Goal: Check status: Check status

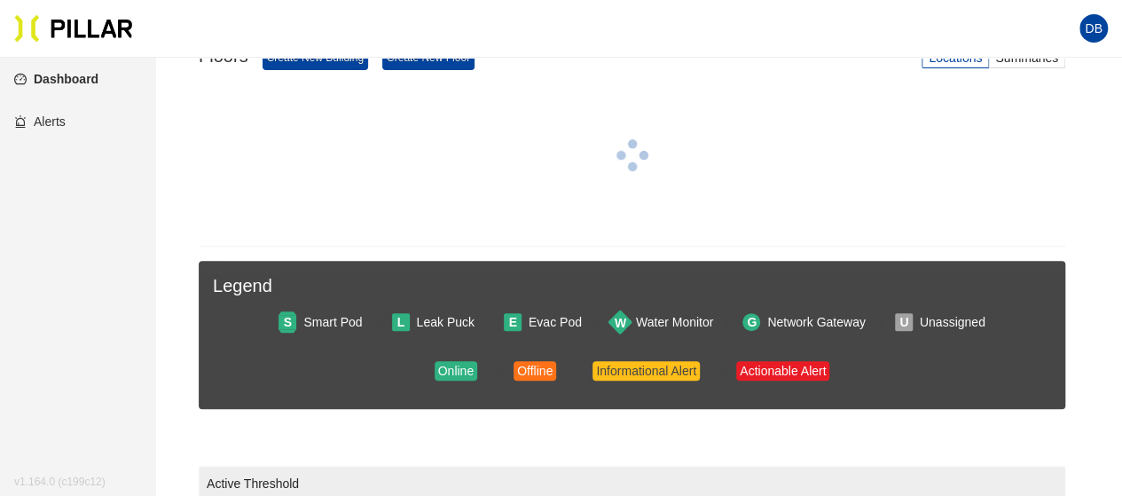
scroll to position [222, 0]
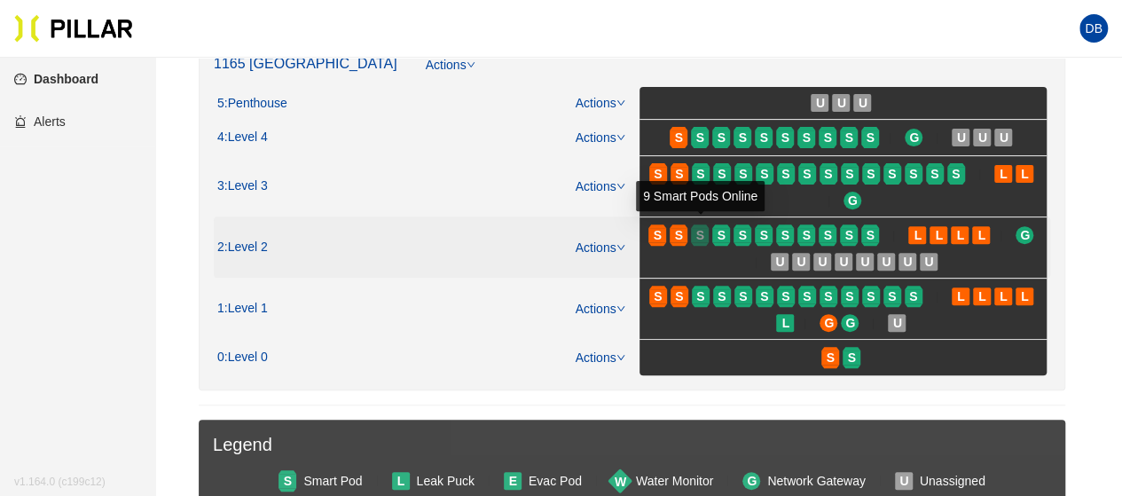
click at [708, 235] on div "S" at bounding box center [700, 235] width 18 height 14
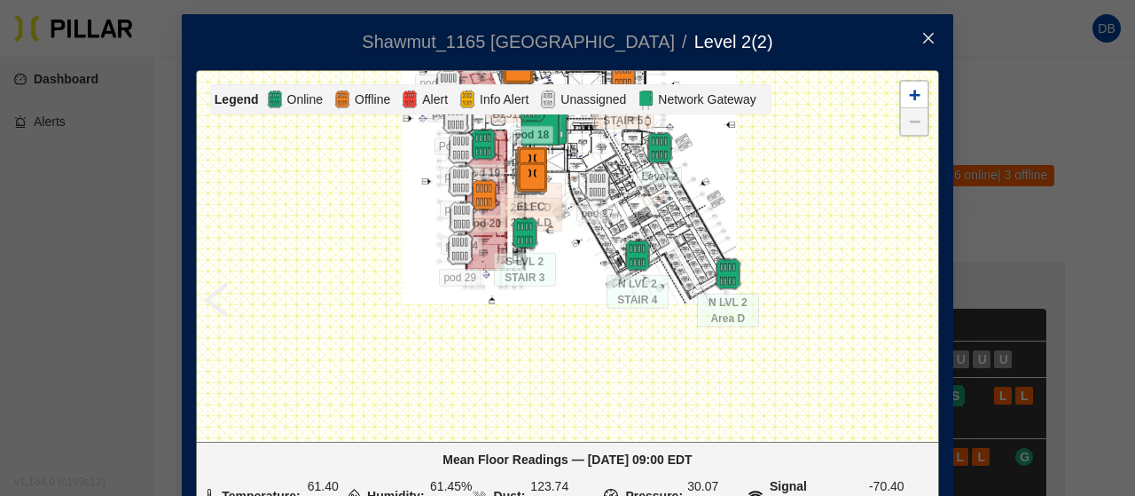
drag, startPoint x: 791, startPoint y: 293, endPoint x: 792, endPoint y: 146, distance: 146.3
click at [792, 146] on div at bounding box center [567, 256] width 741 height 370
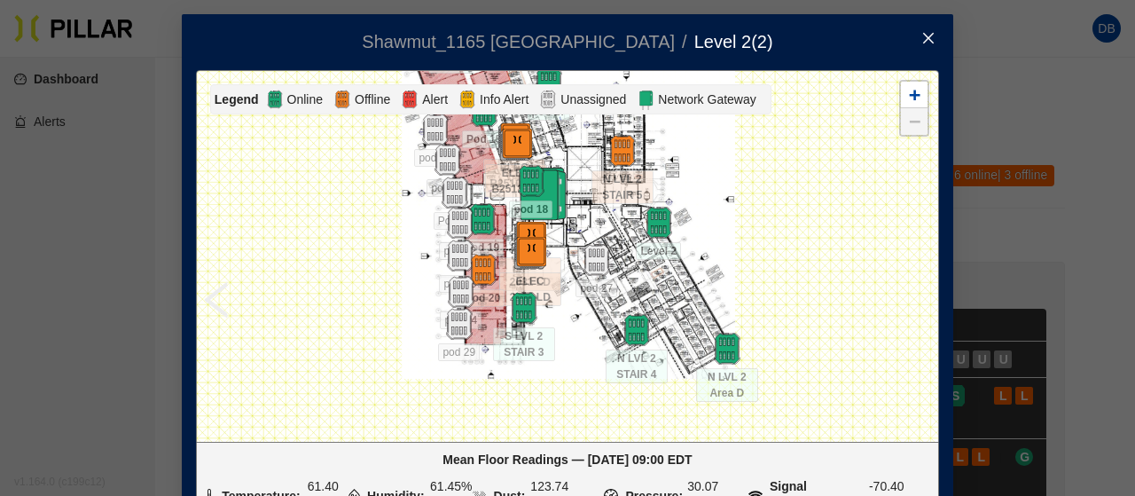
click at [928, 38] on icon "close" at bounding box center [928, 38] width 14 height 14
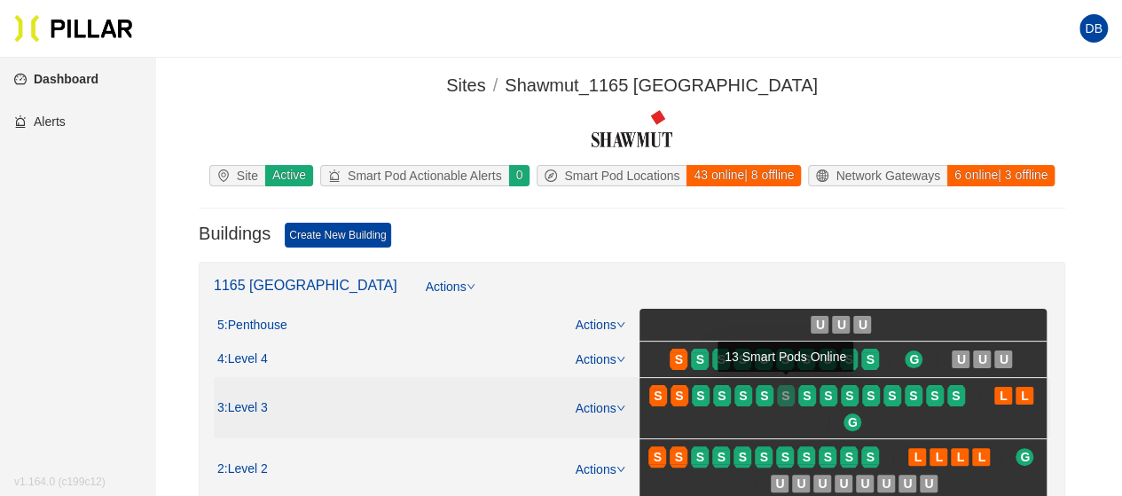
click at [784, 393] on span "S" at bounding box center [785, 396] width 8 height 20
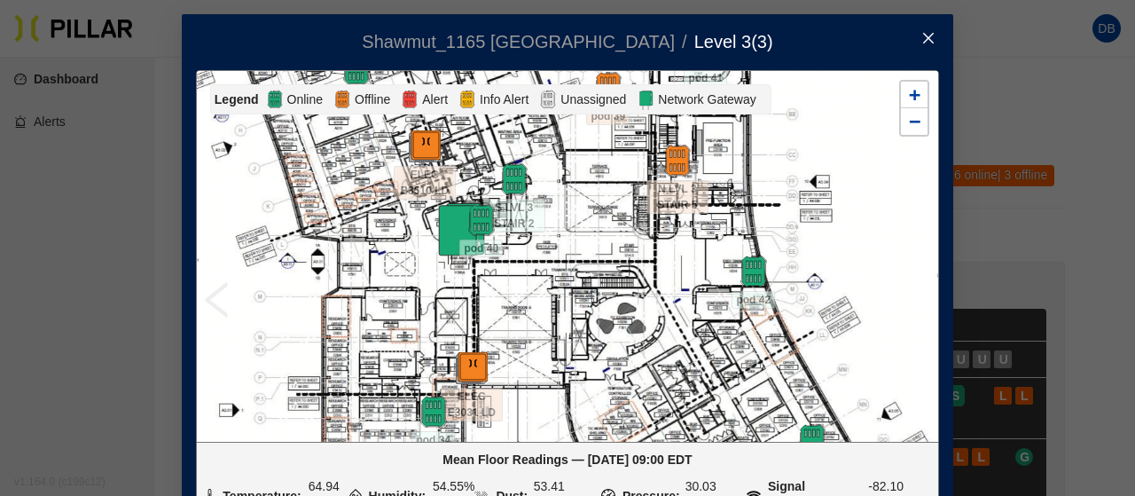
click at [929, 38] on span "Close" at bounding box center [929, 39] width 50 height 50
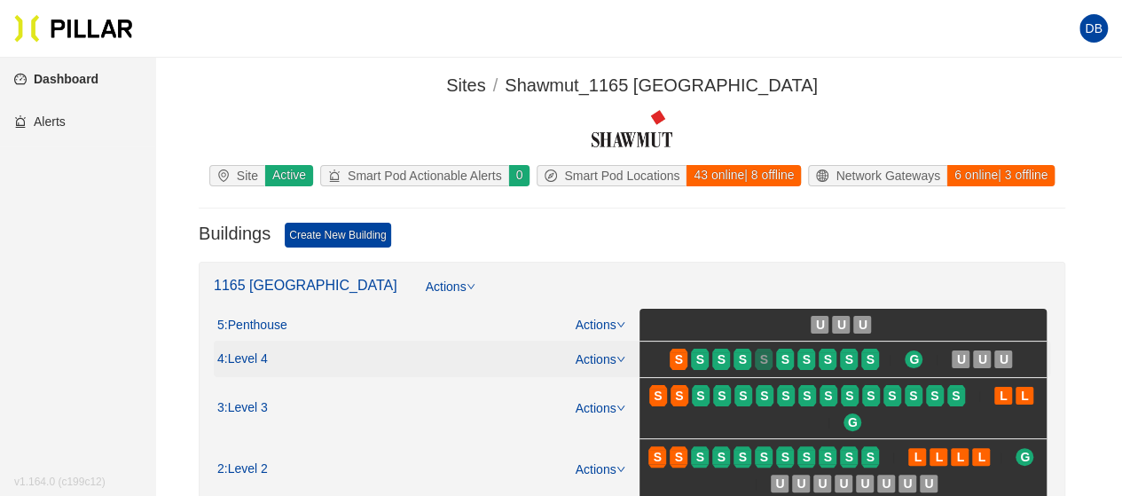
click at [757, 359] on div "S" at bounding box center [764, 359] width 18 height 14
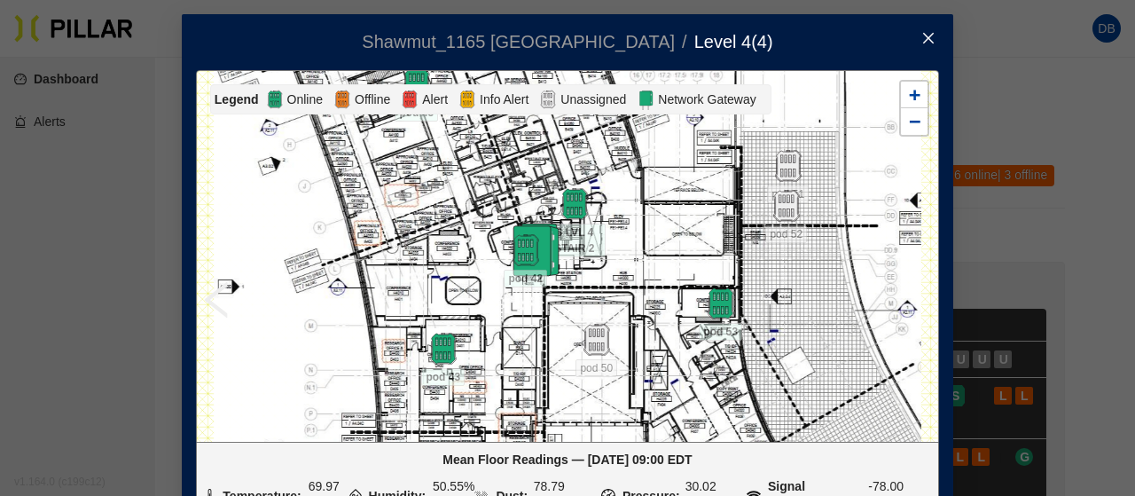
click at [926, 39] on icon "close" at bounding box center [928, 38] width 14 height 14
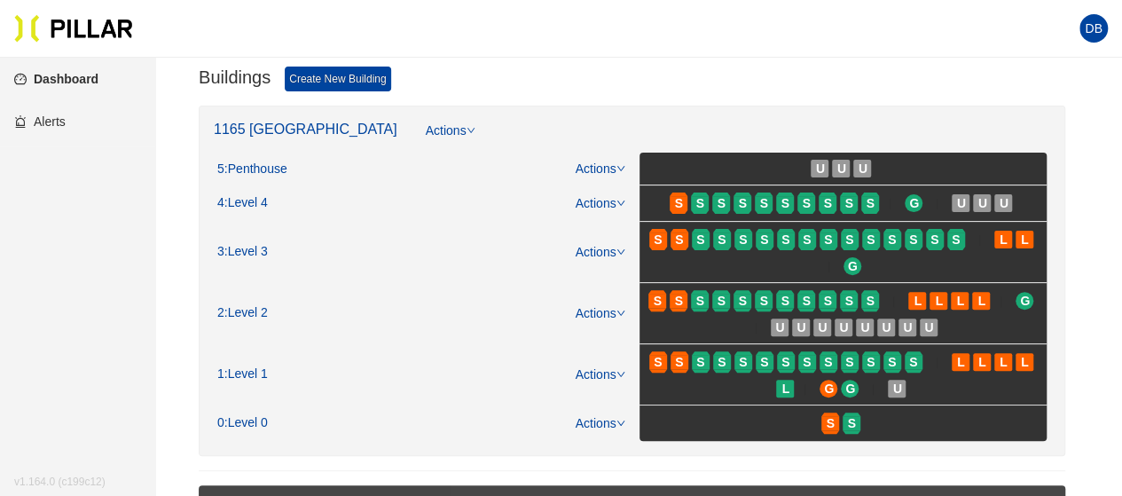
scroll to position [355, 0]
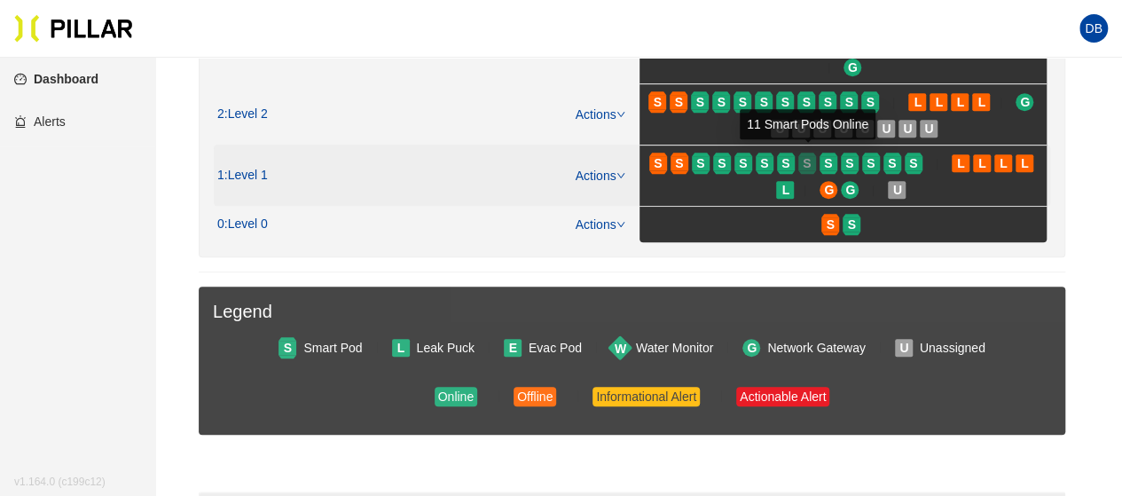
click at [803, 163] on span "S" at bounding box center [807, 163] width 8 height 20
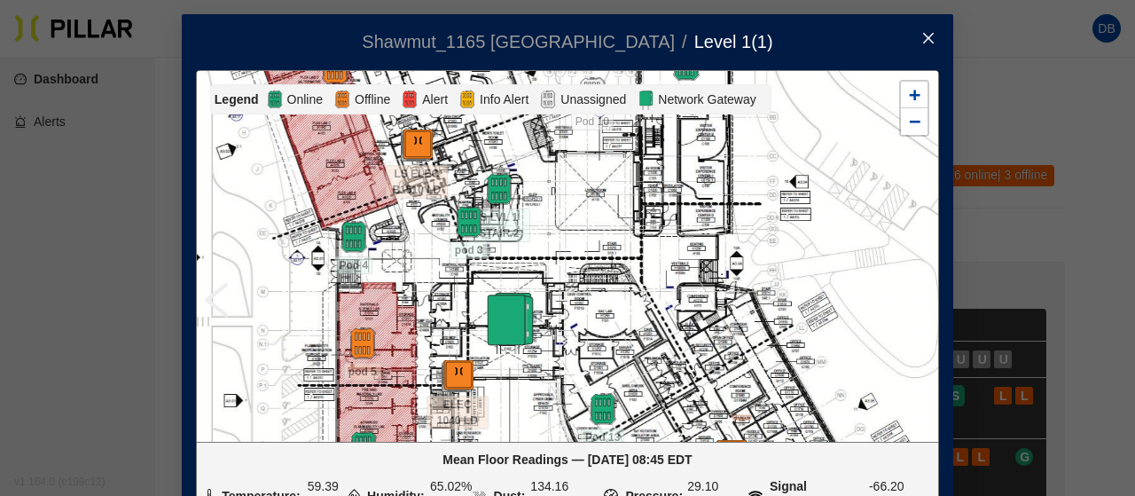
click at [921, 33] on icon "close" at bounding box center [928, 38] width 14 height 14
